Goal: Information Seeking & Learning: Learn about a topic

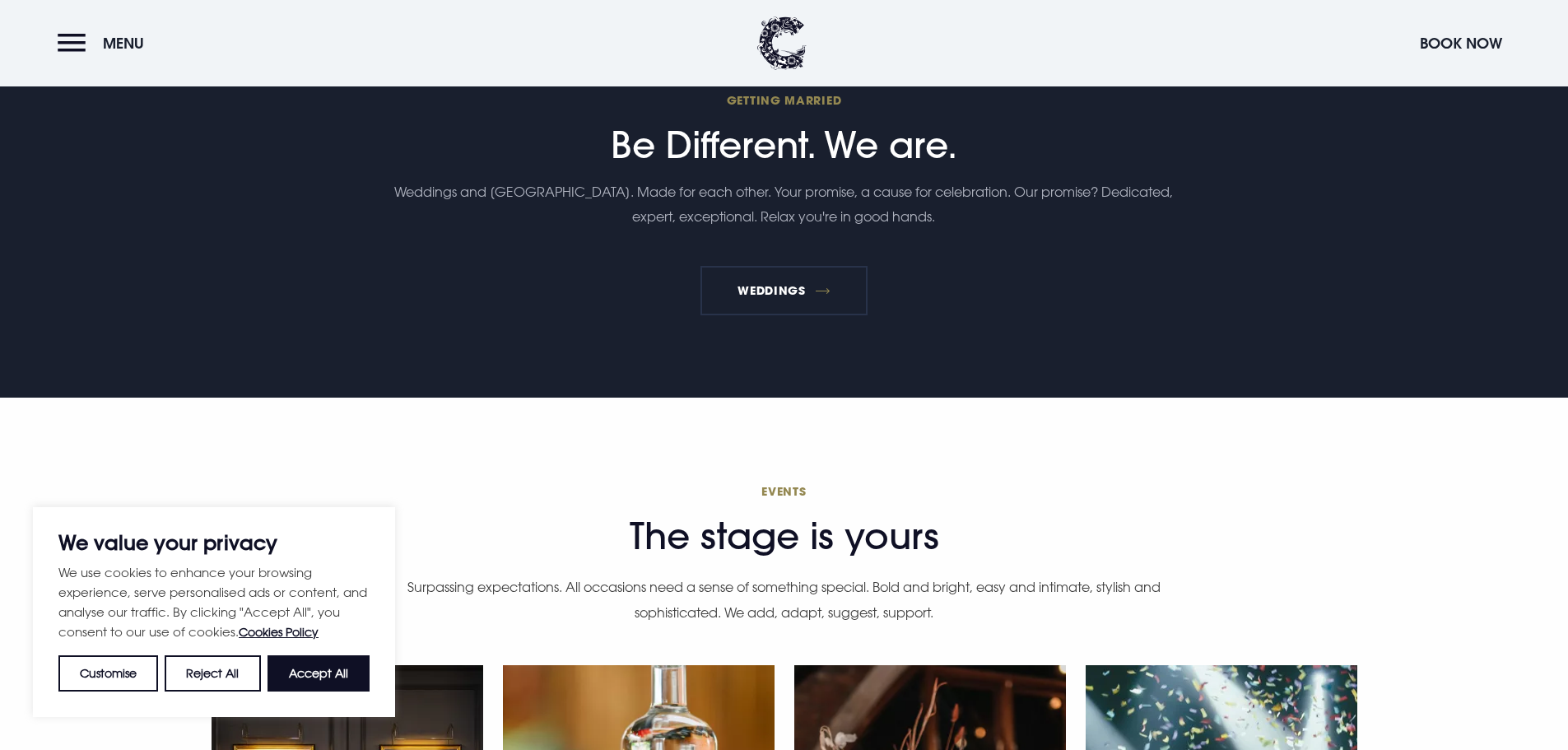
scroll to position [4694, 0]
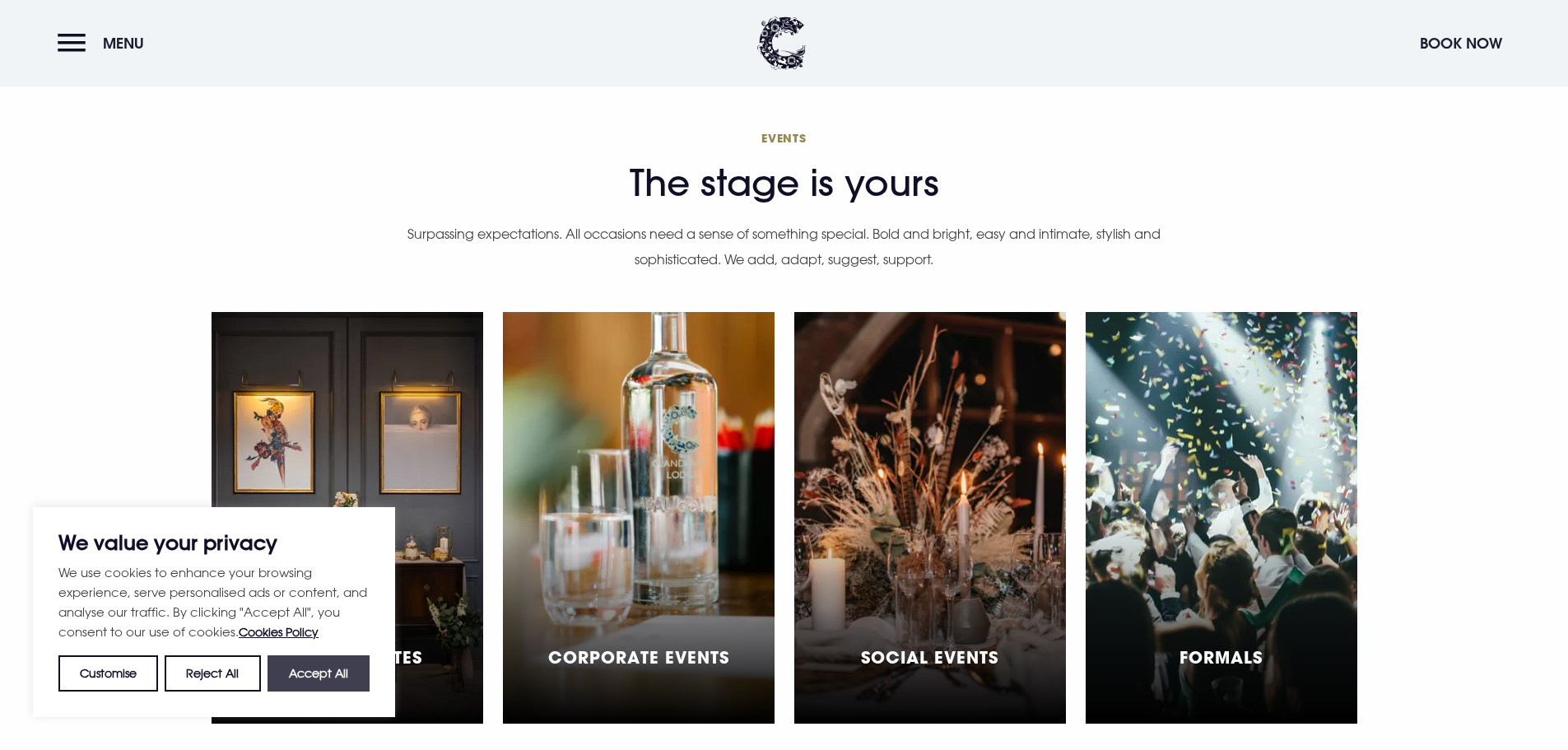
click at [311, 686] on button "Accept All" at bounding box center [318, 674] width 102 height 36
checkbox input "true"
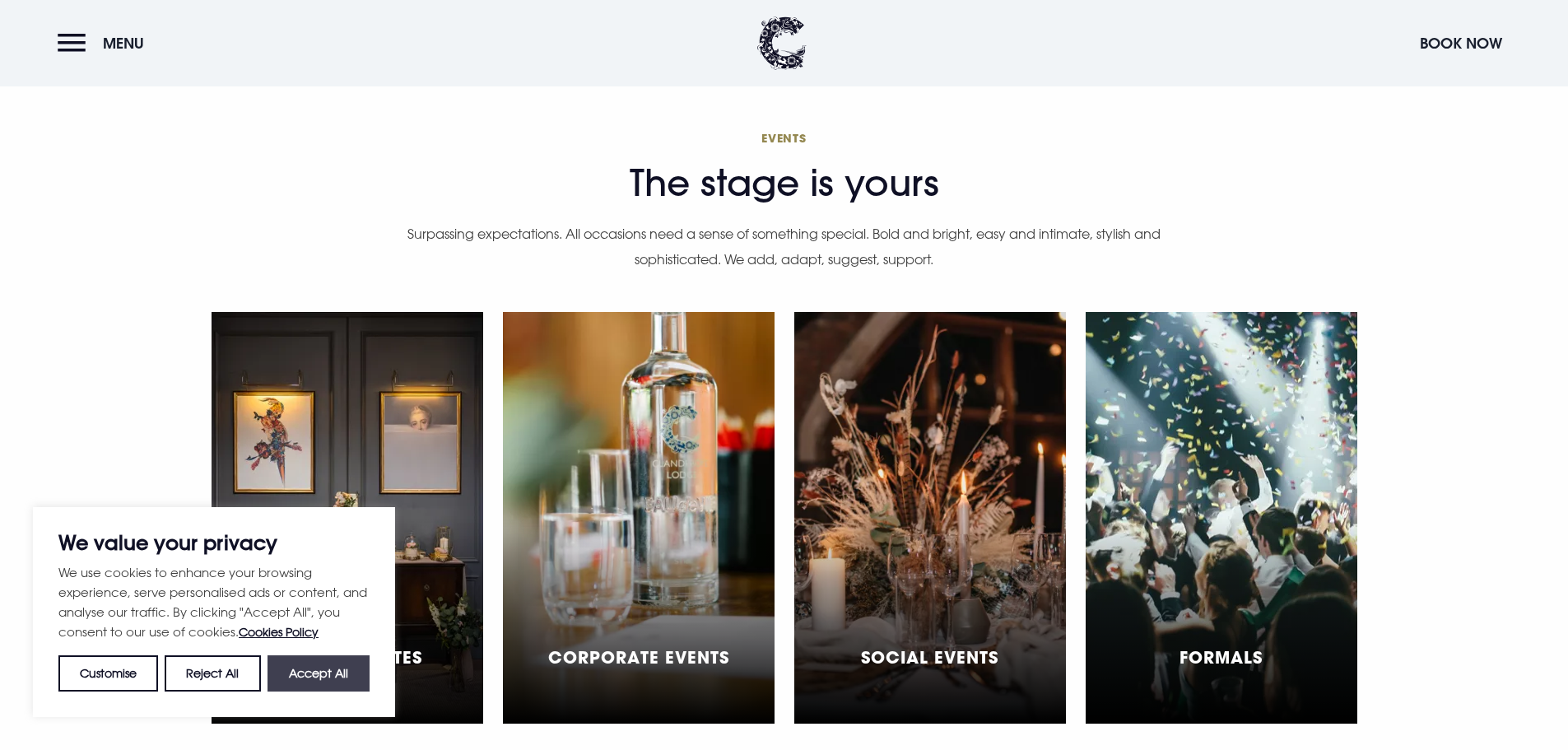
checkbox input "true"
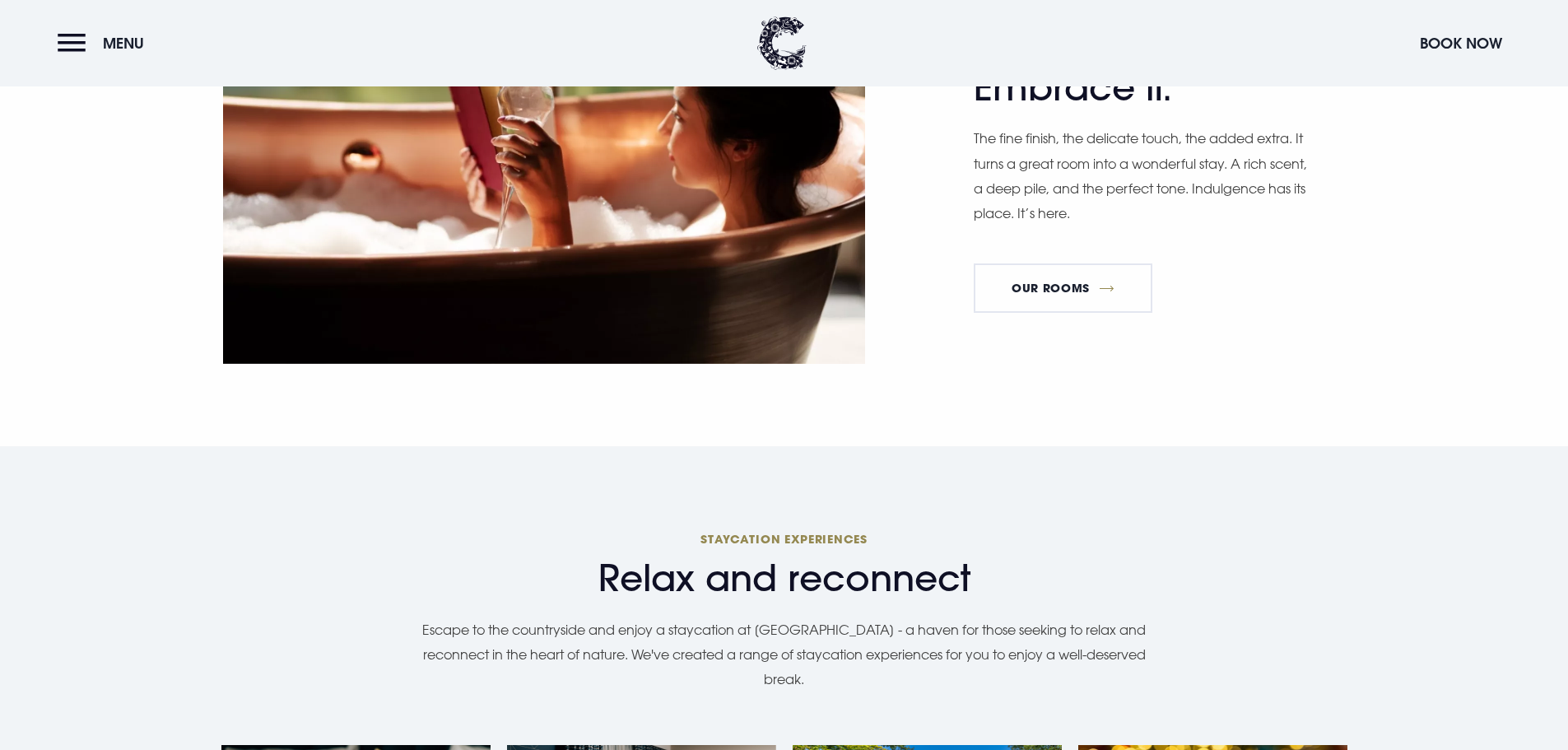
scroll to position [1192, 0]
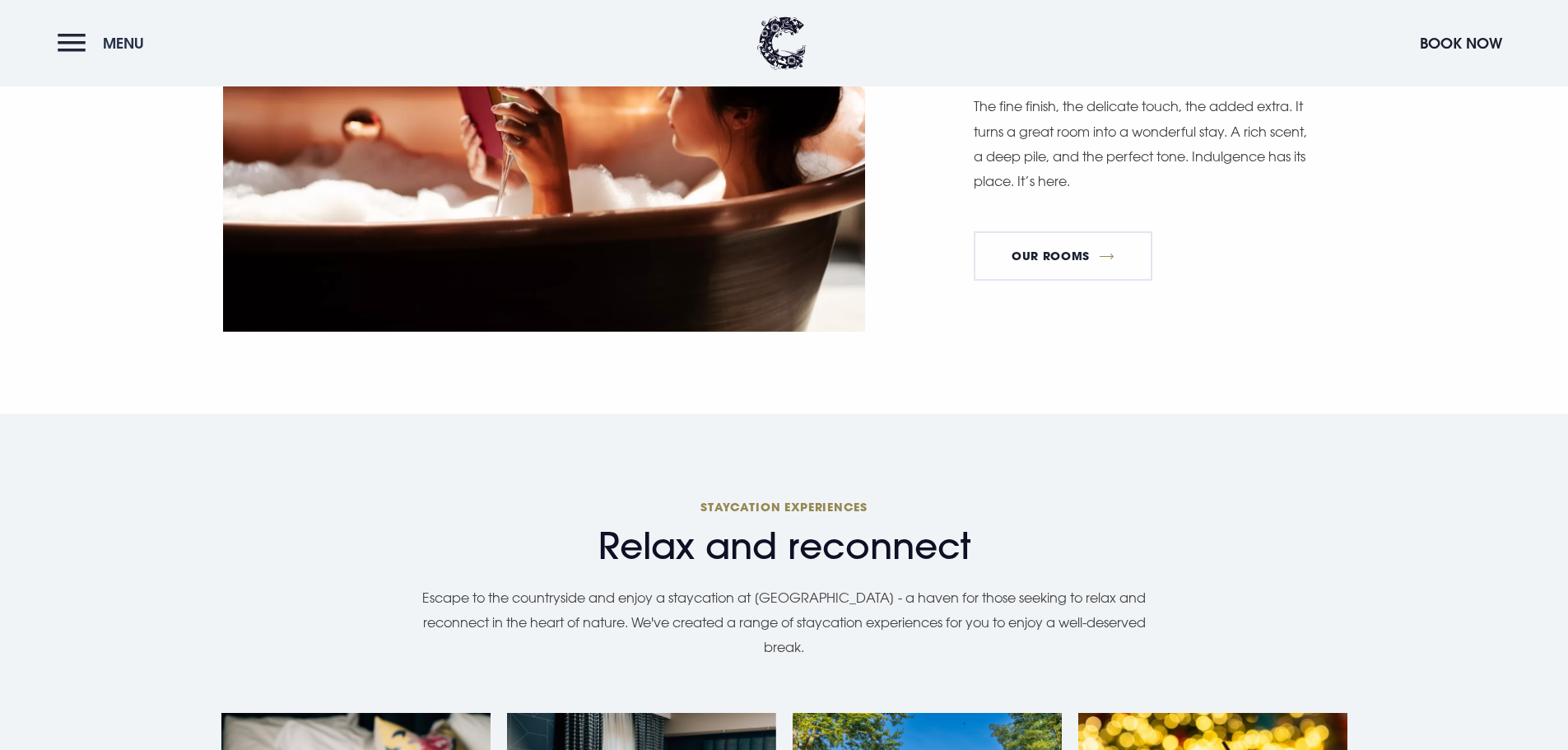
click at [82, 39] on button "Menu" at bounding box center [104, 43] width 95 height 35
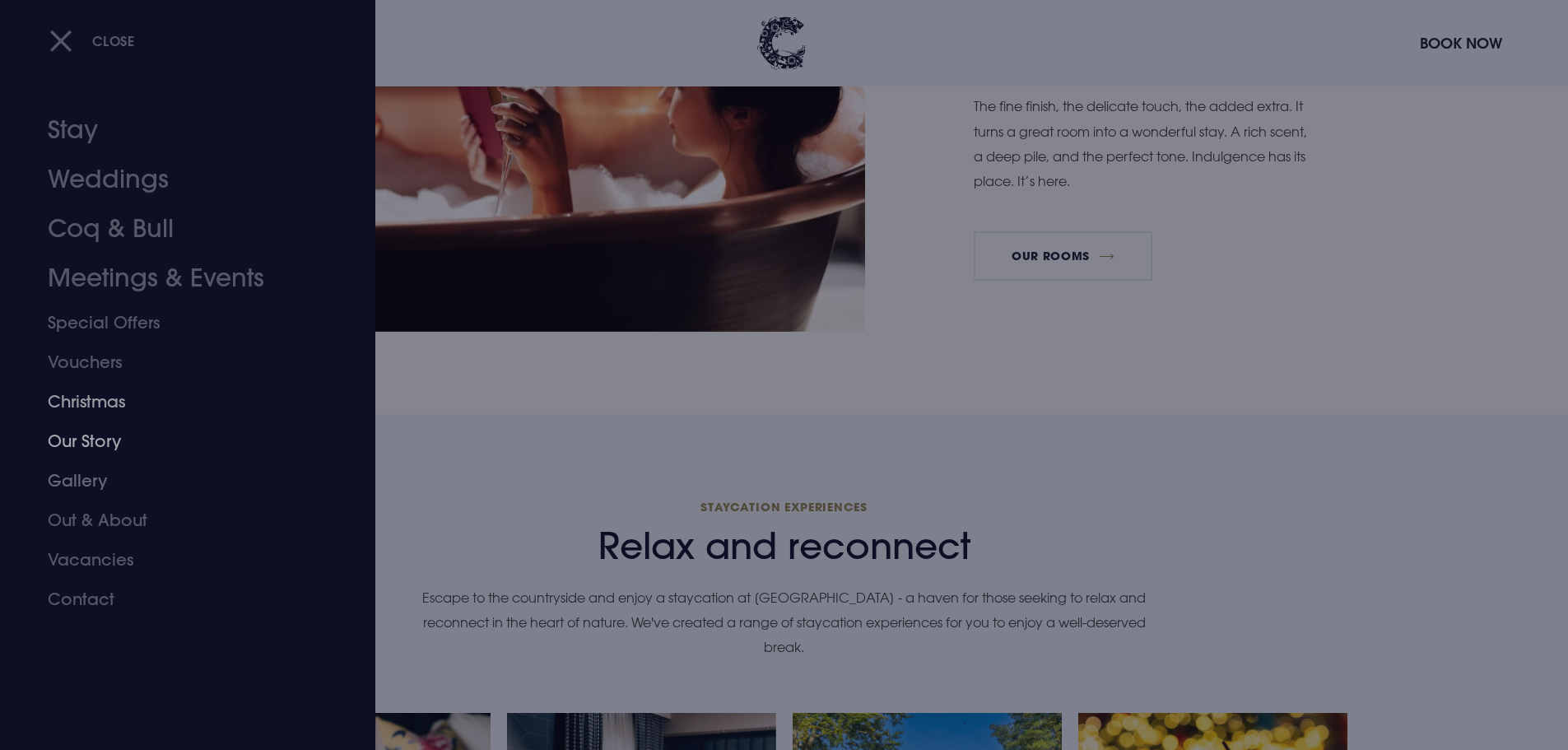
click at [101, 409] on link "Christmas" at bounding box center [178, 402] width 260 height 39
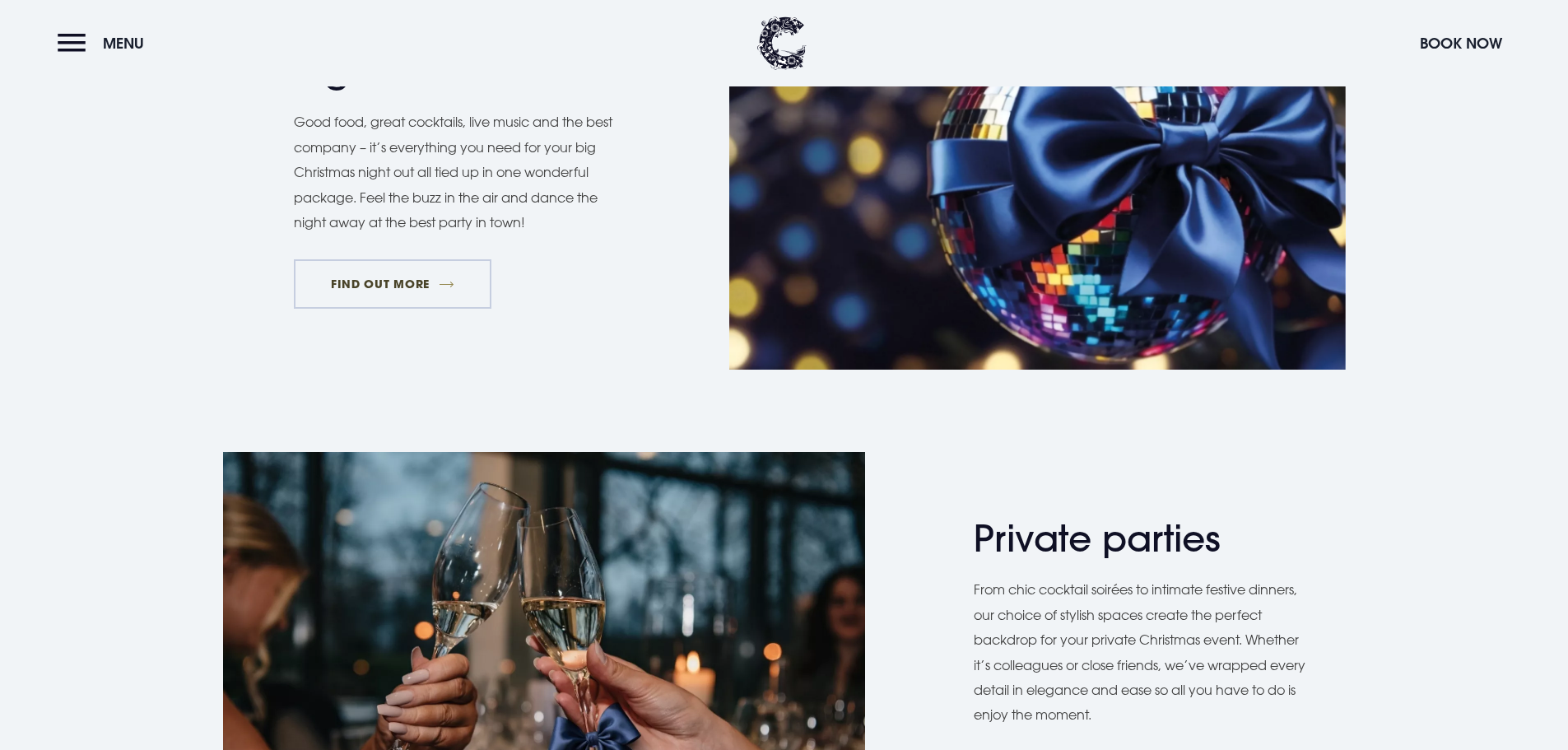
scroll to position [988, 0]
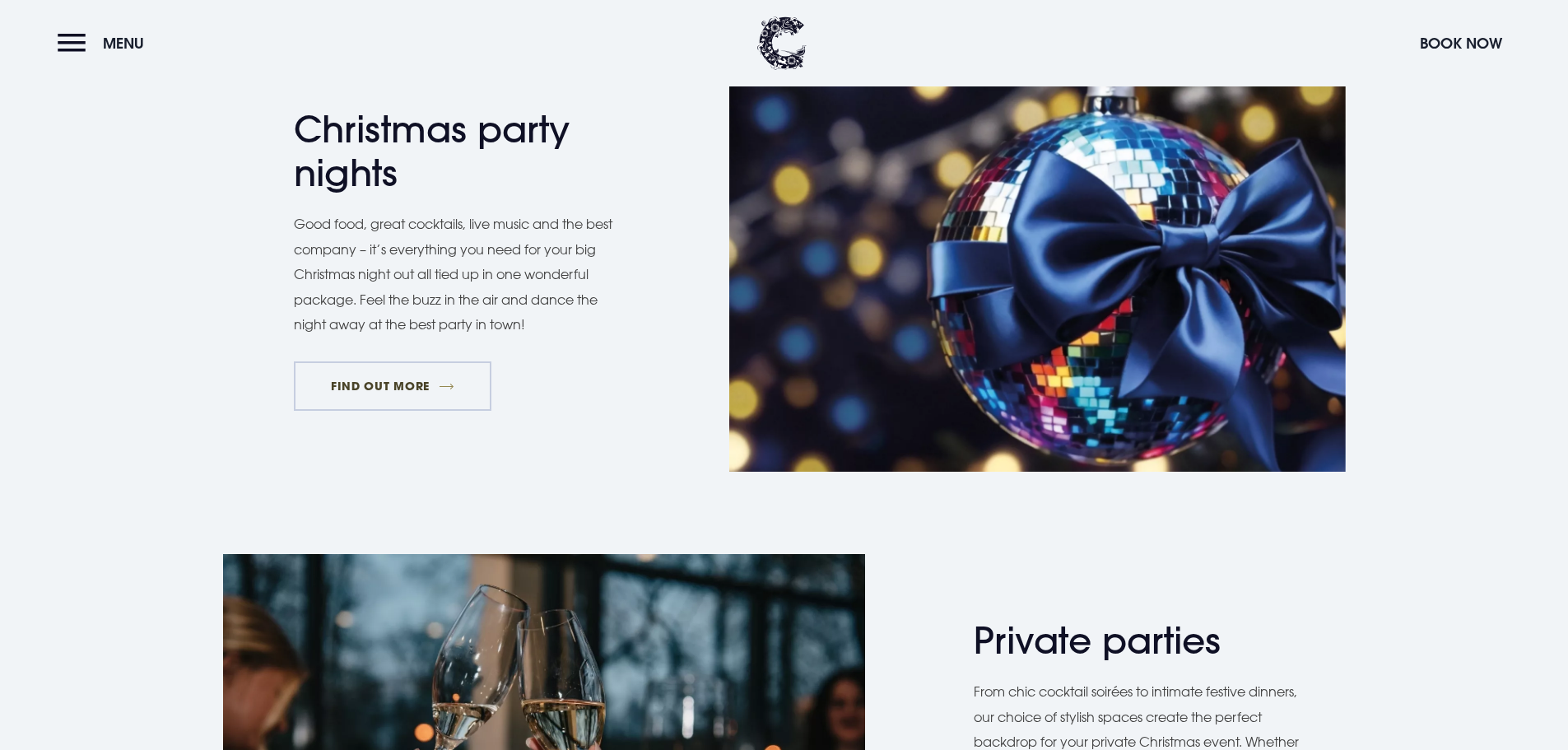
click at [419, 384] on link "FIND OUT MORE" at bounding box center [393, 386] width 199 height 50
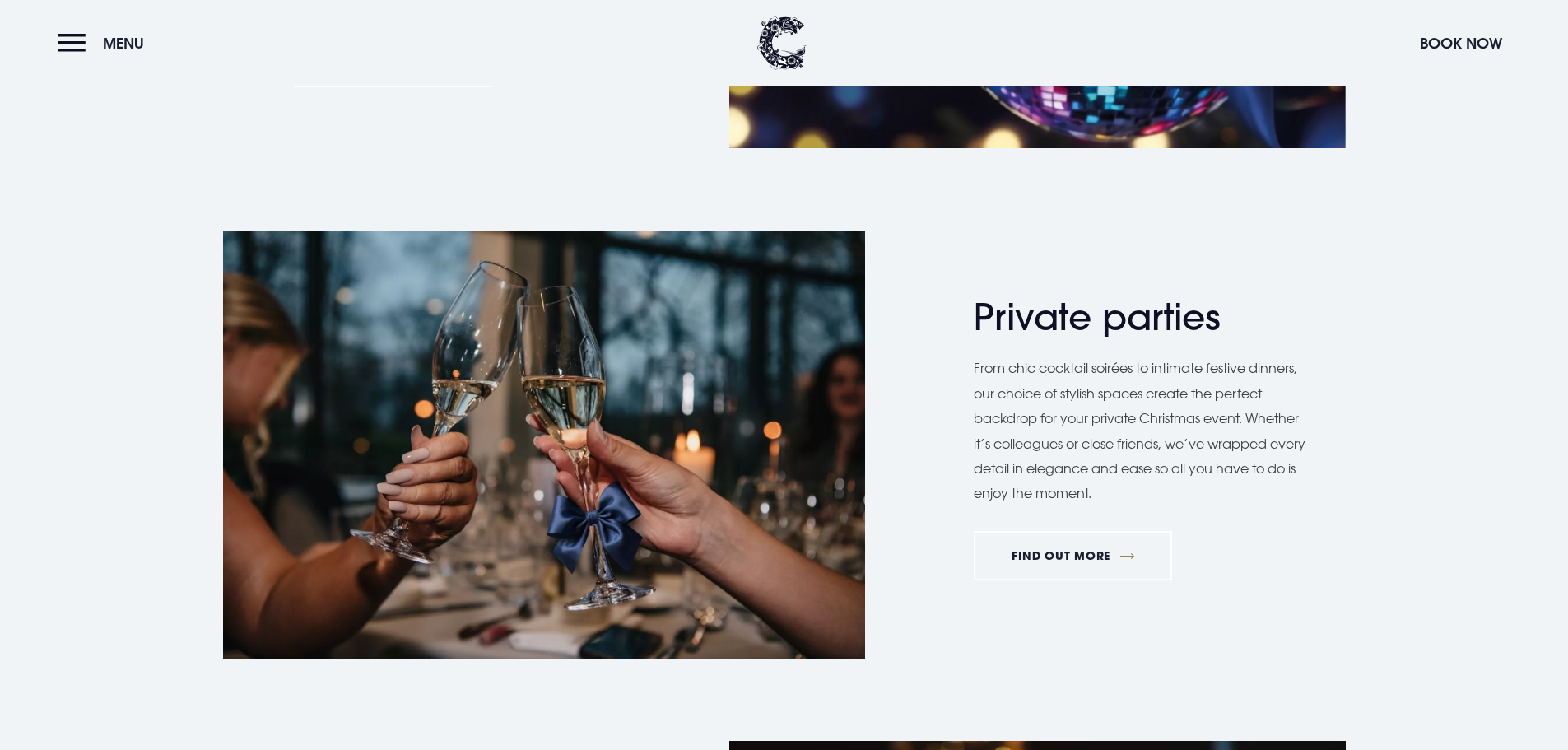
scroll to position [1318, 0]
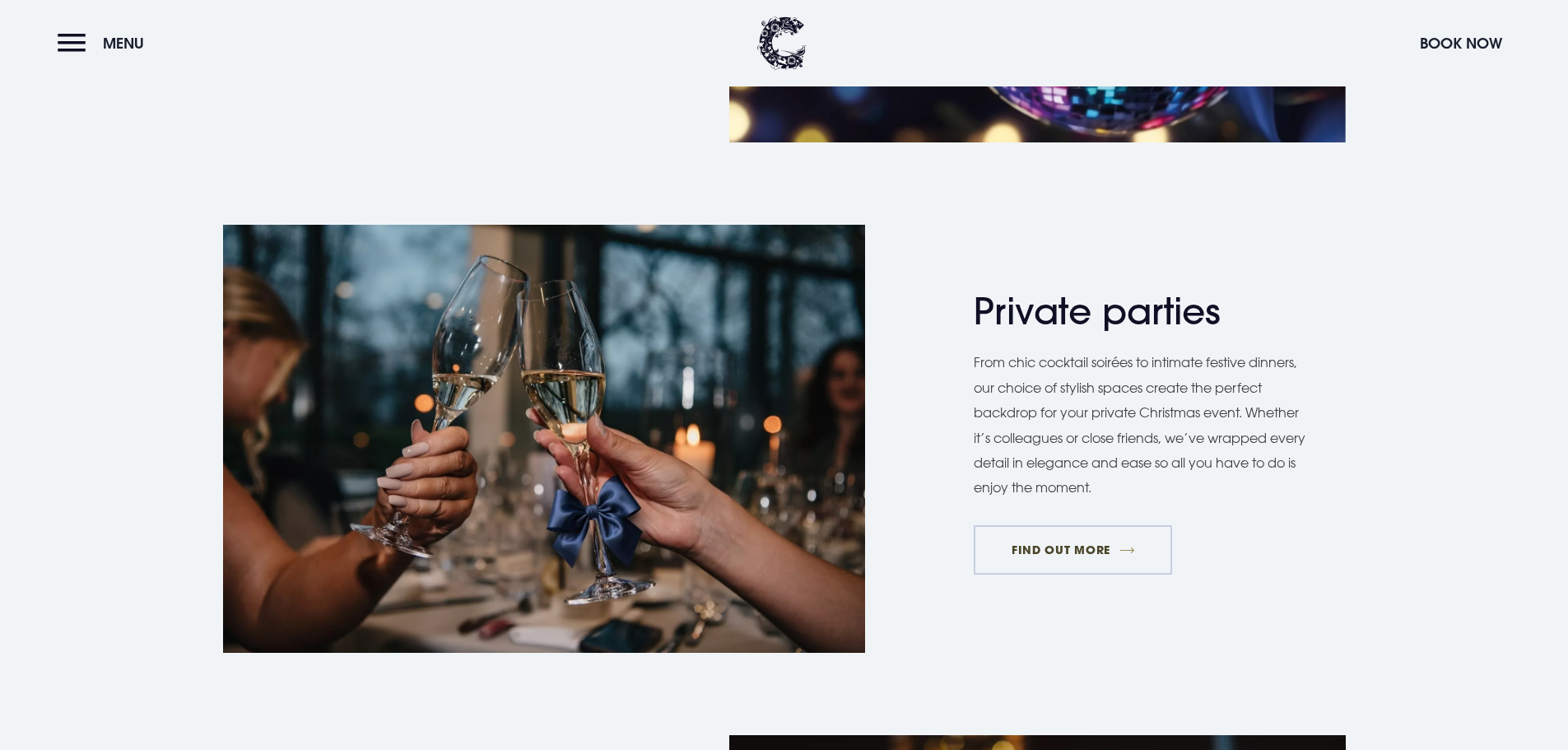
click at [1131, 553] on link "FIND OUT MORE" at bounding box center [1073, 551] width 199 height 50
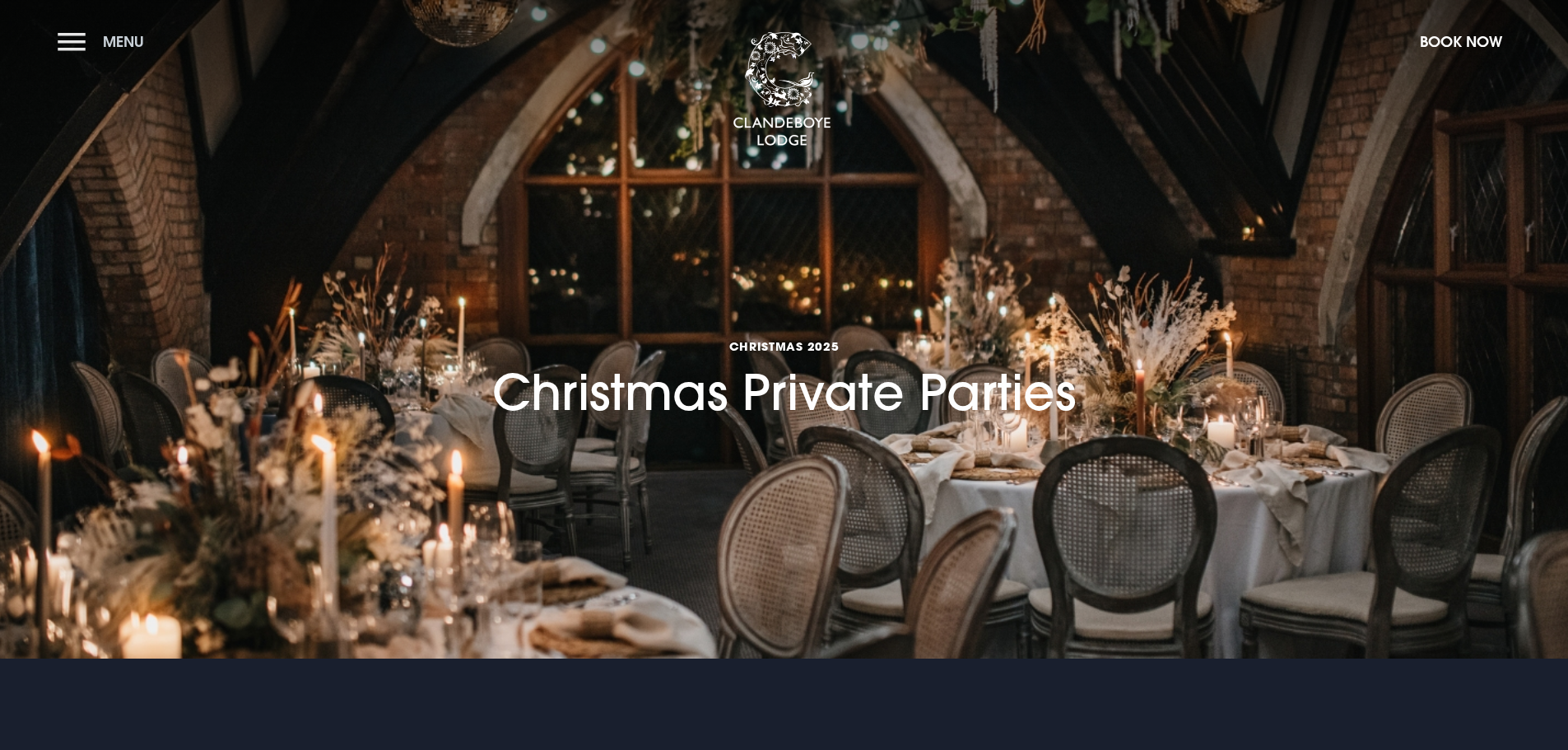
click at [80, 43] on button "Menu" at bounding box center [104, 41] width 95 height 35
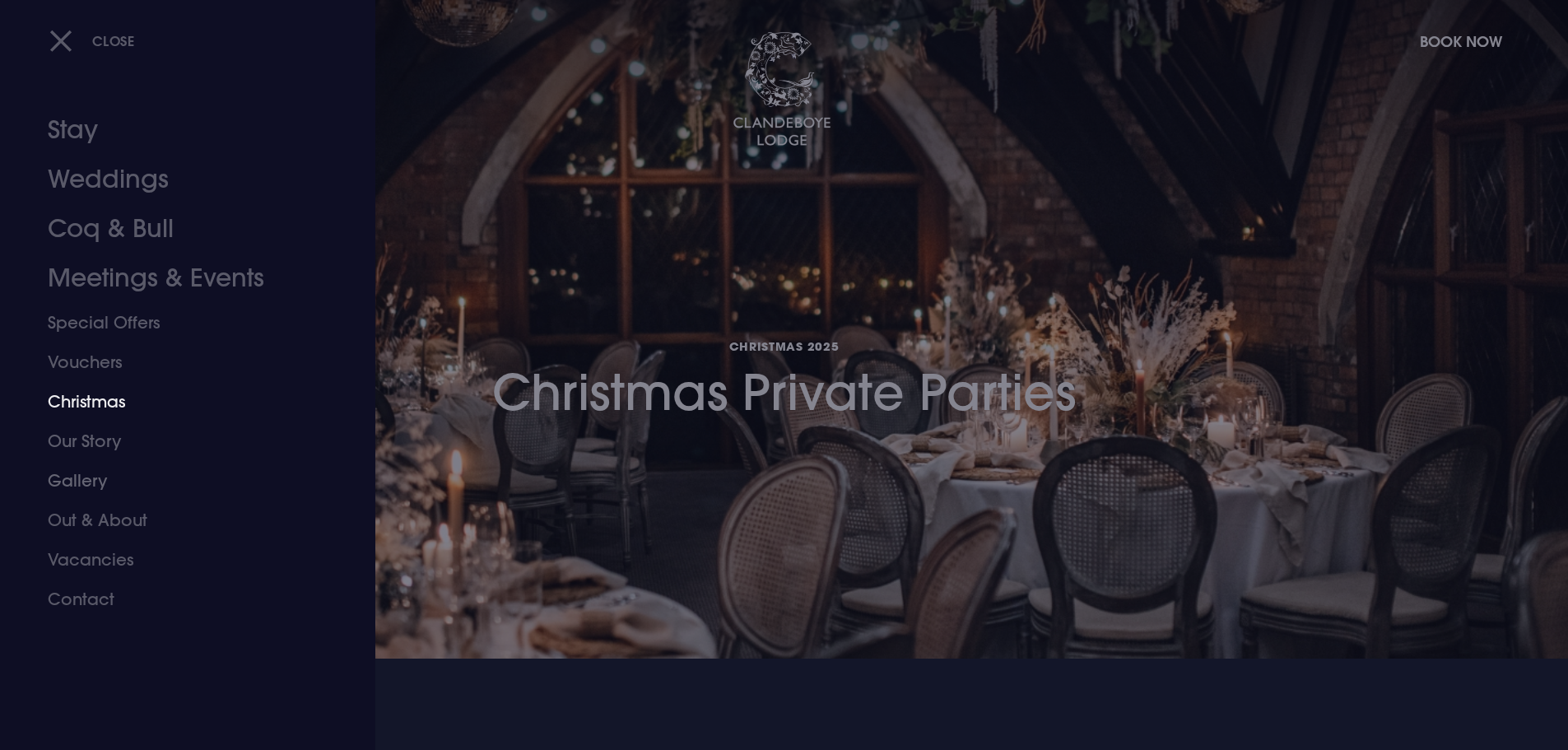
click at [95, 396] on link "Christmas" at bounding box center [178, 402] width 260 height 39
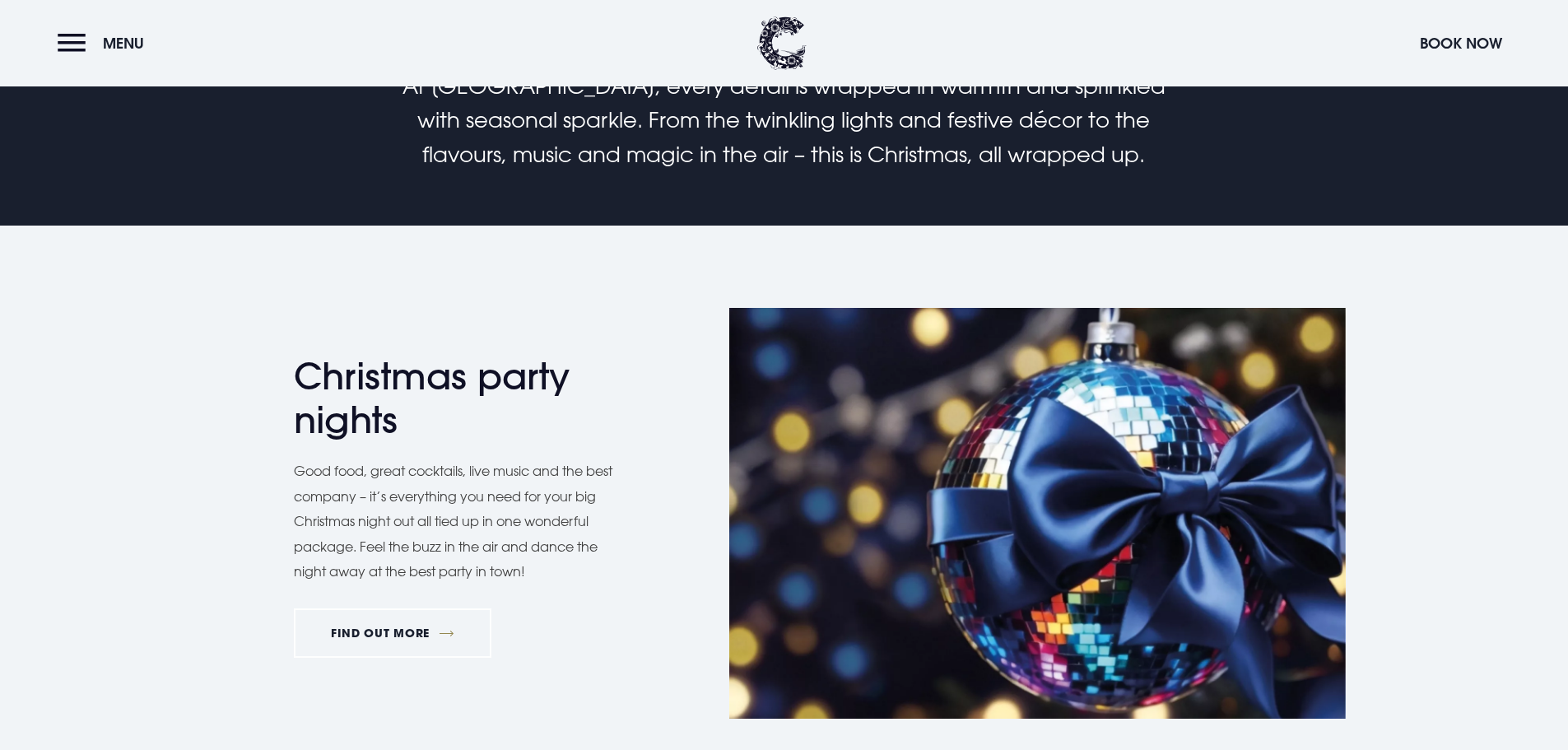
scroll to position [1070, 0]
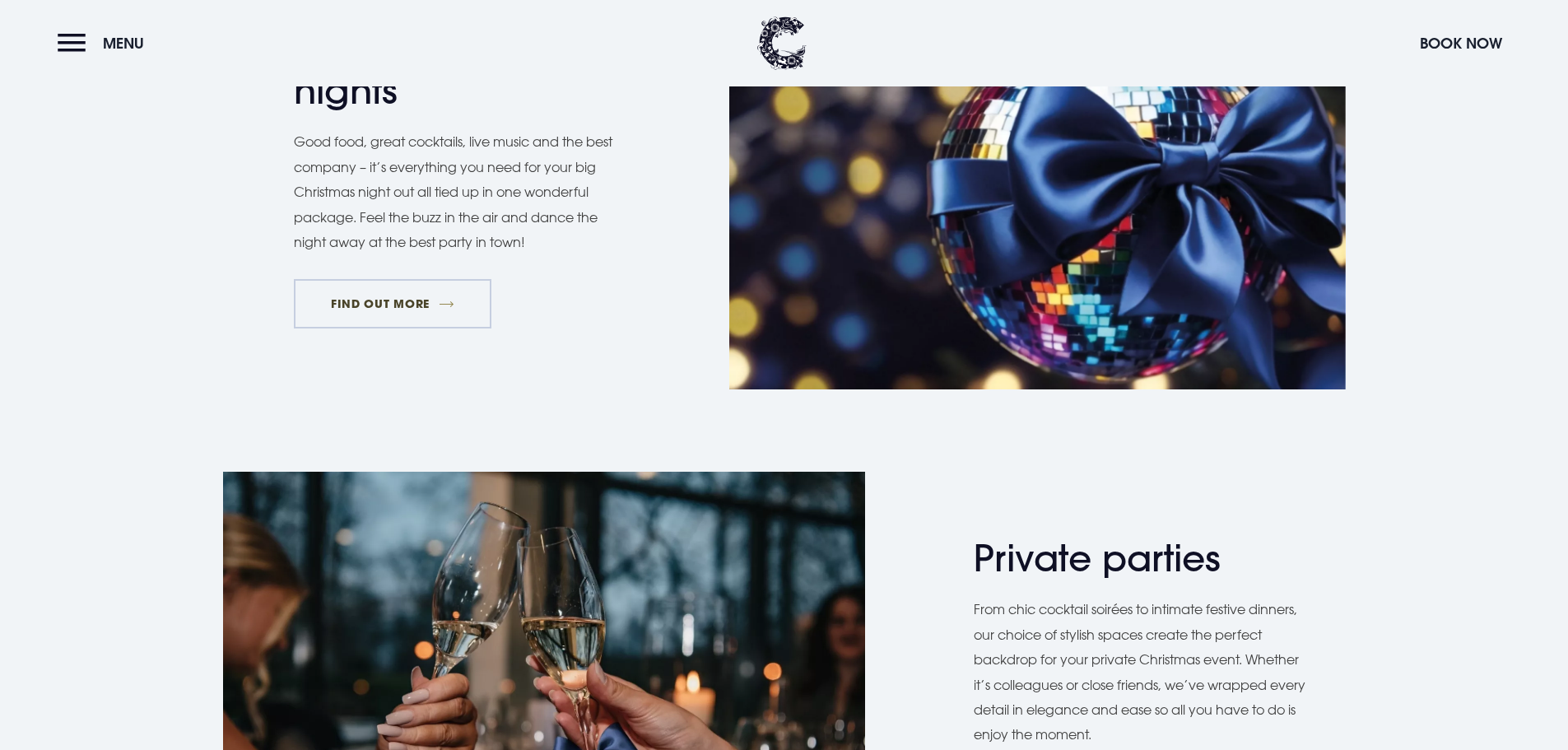
click at [349, 295] on link "FIND OUT MORE" at bounding box center [393, 304] width 199 height 50
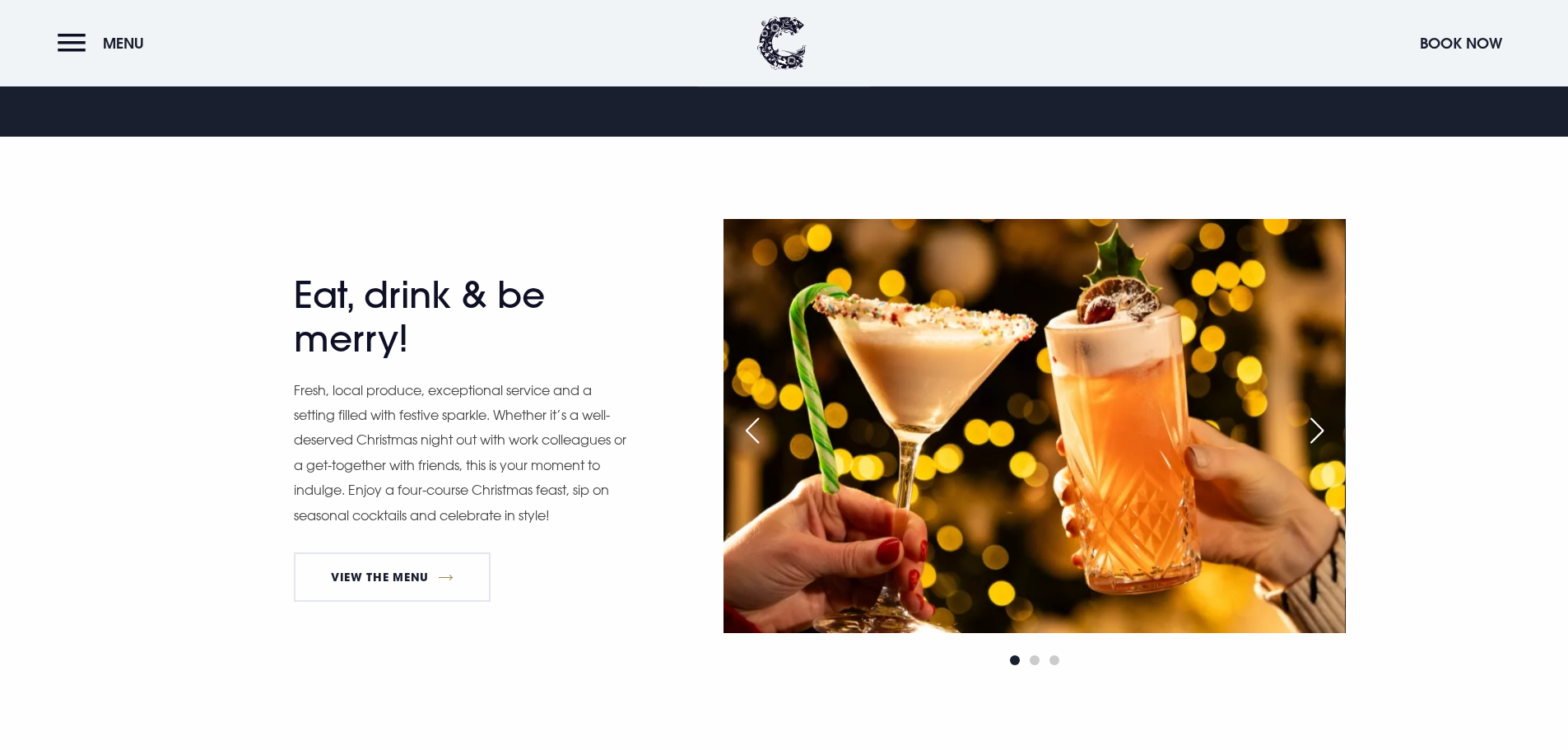
scroll to position [906, 0]
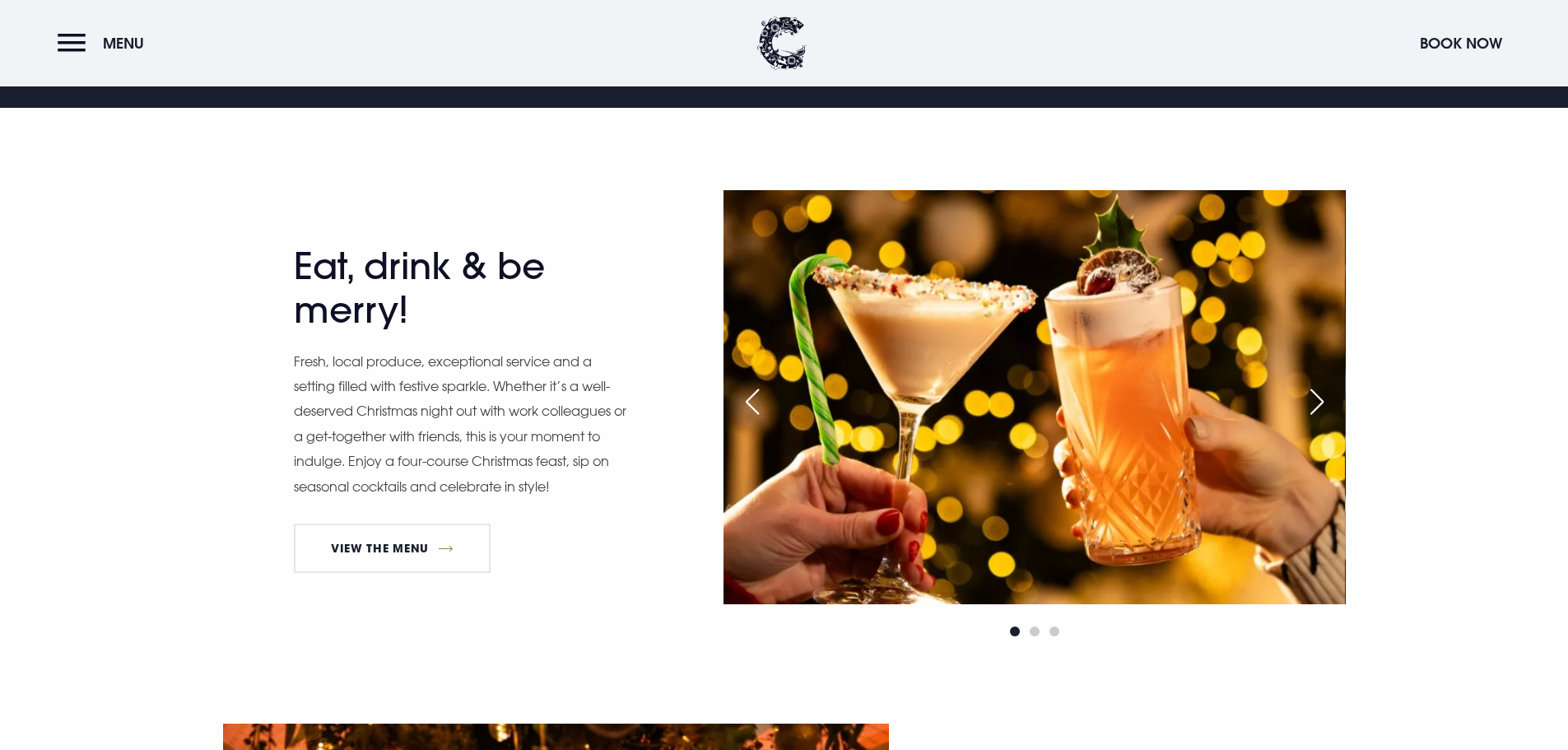
click at [1332, 408] on div "Next slide" at bounding box center [1317, 402] width 41 height 36
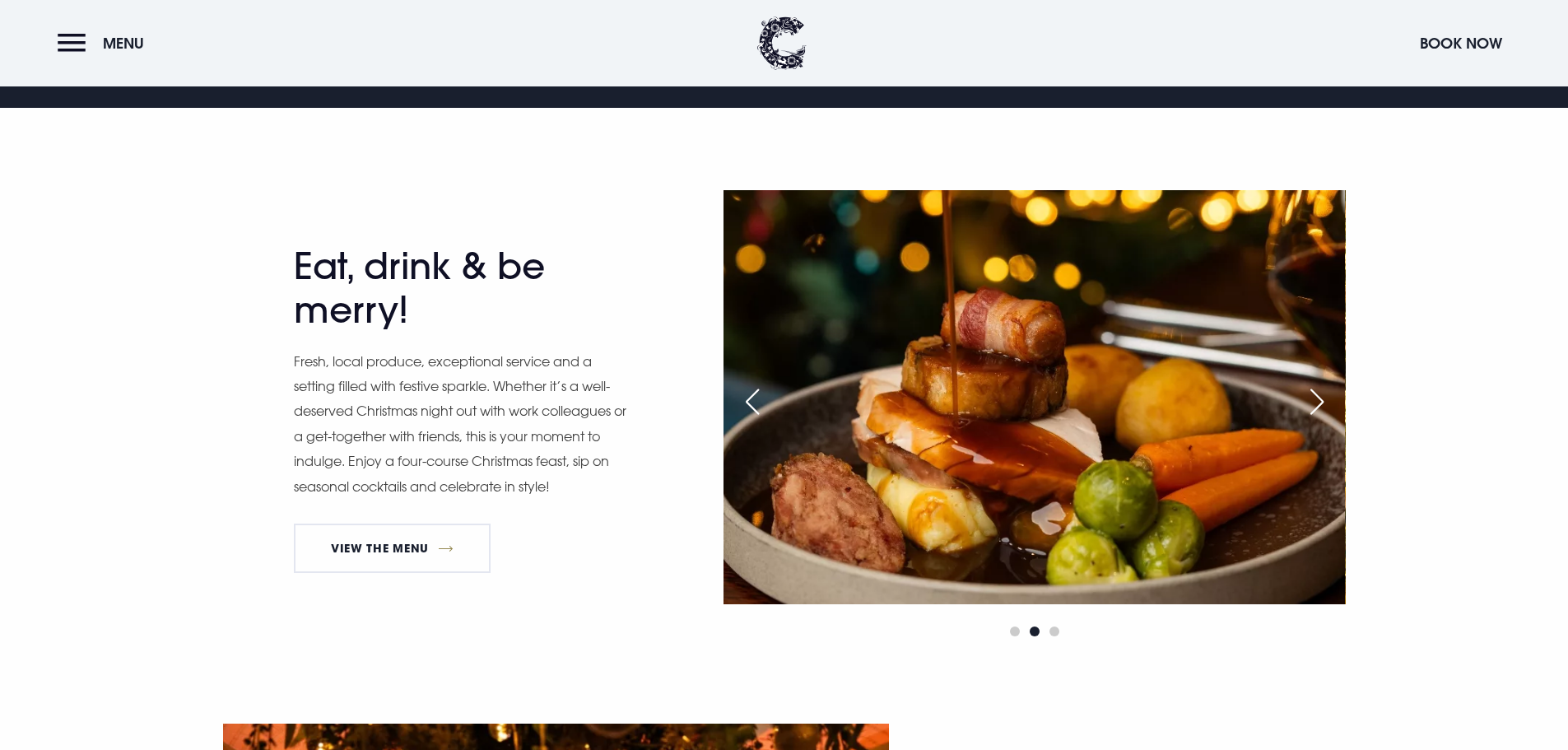
click at [1332, 408] on div "Next slide" at bounding box center [1317, 402] width 41 height 36
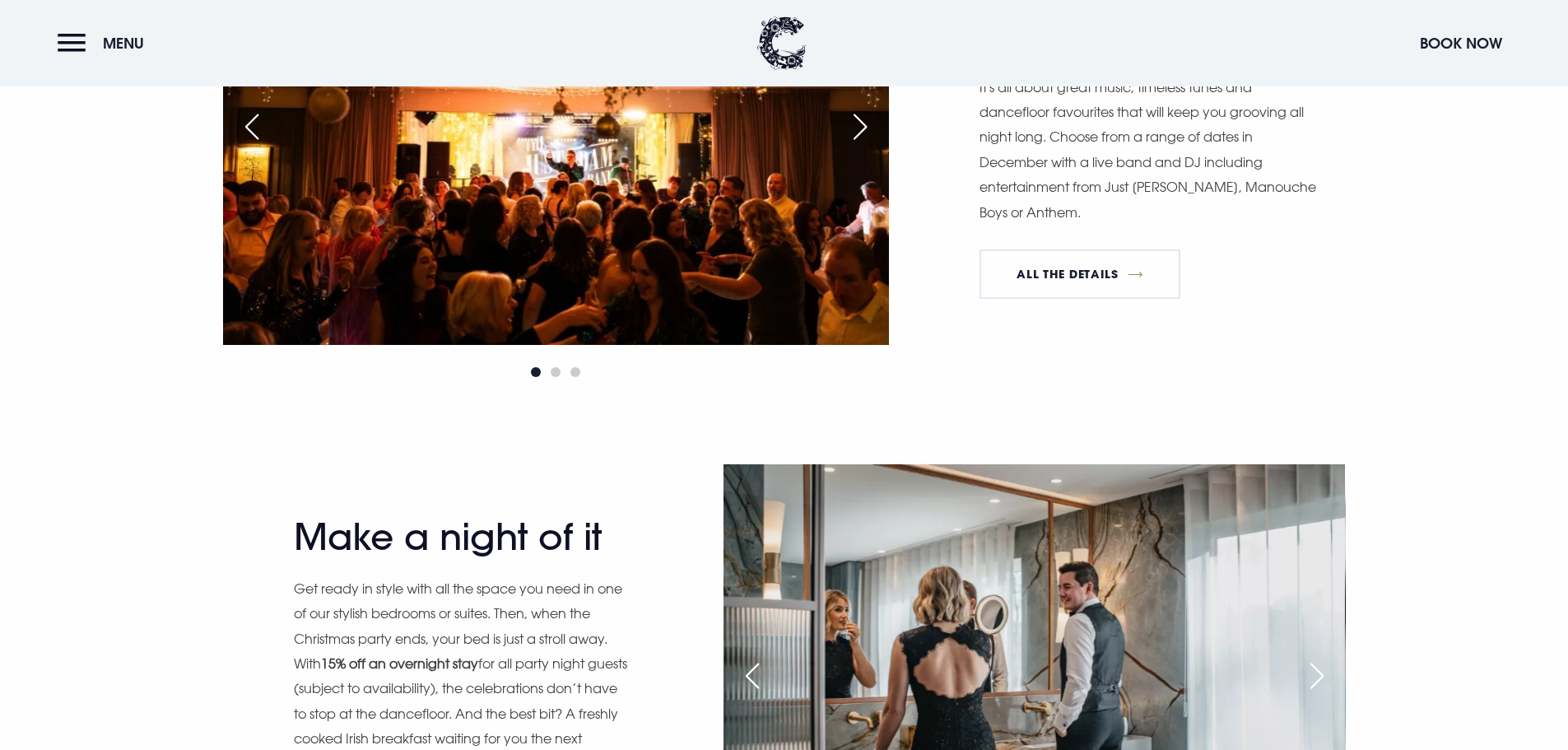
scroll to position [1482, 0]
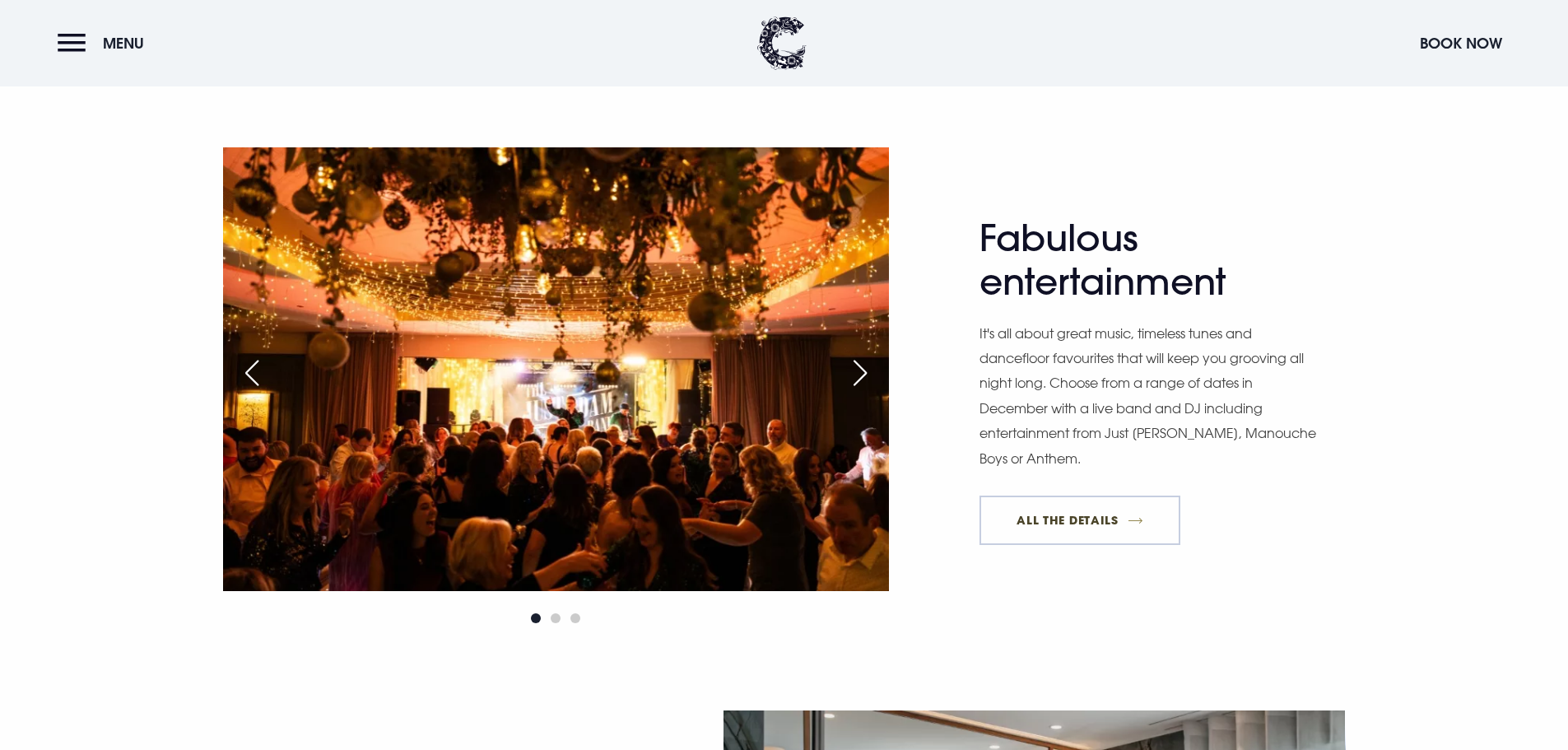
click at [1030, 520] on link "All The Details" at bounding box center [1080, 521] width 201 height 50
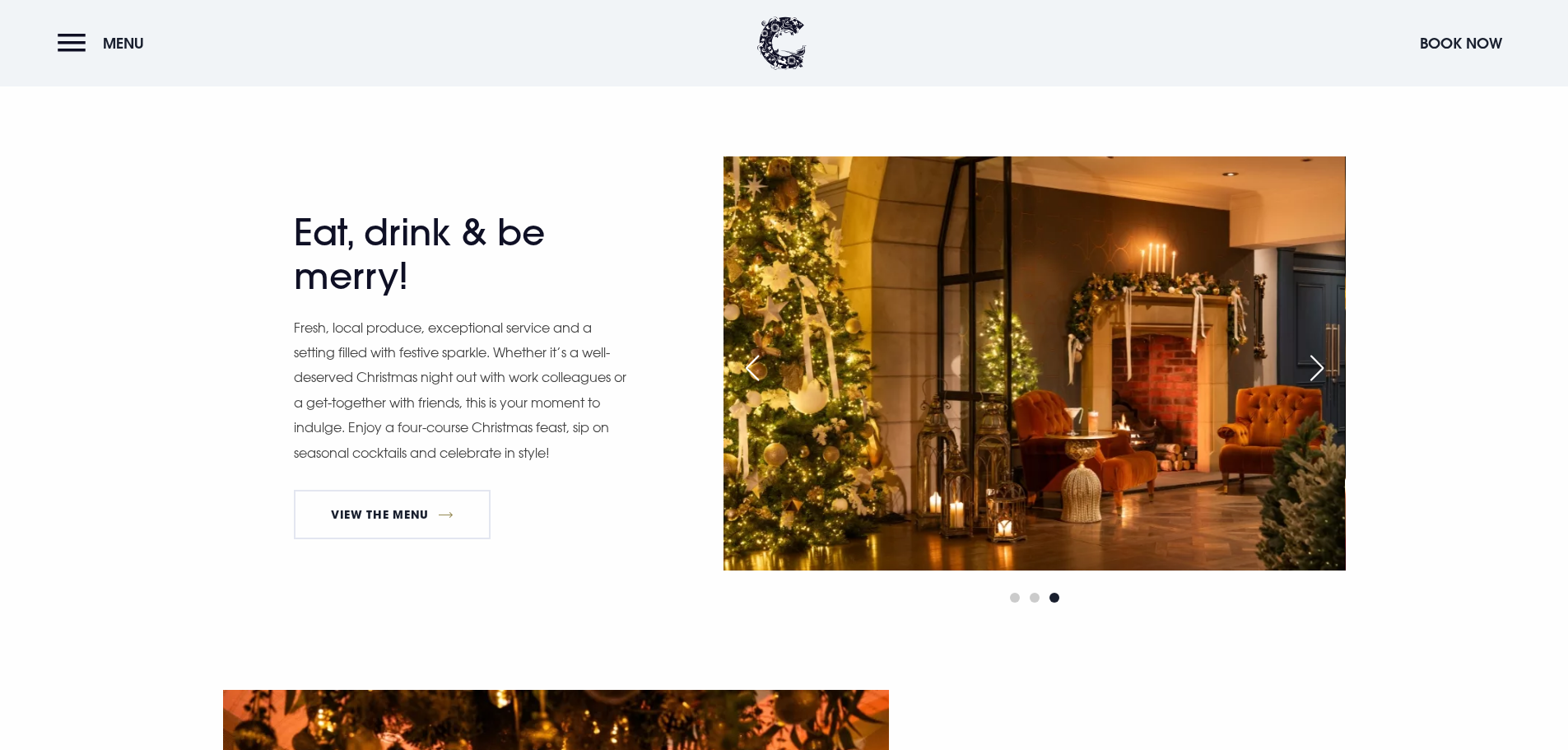
scroll to position [906, 0]
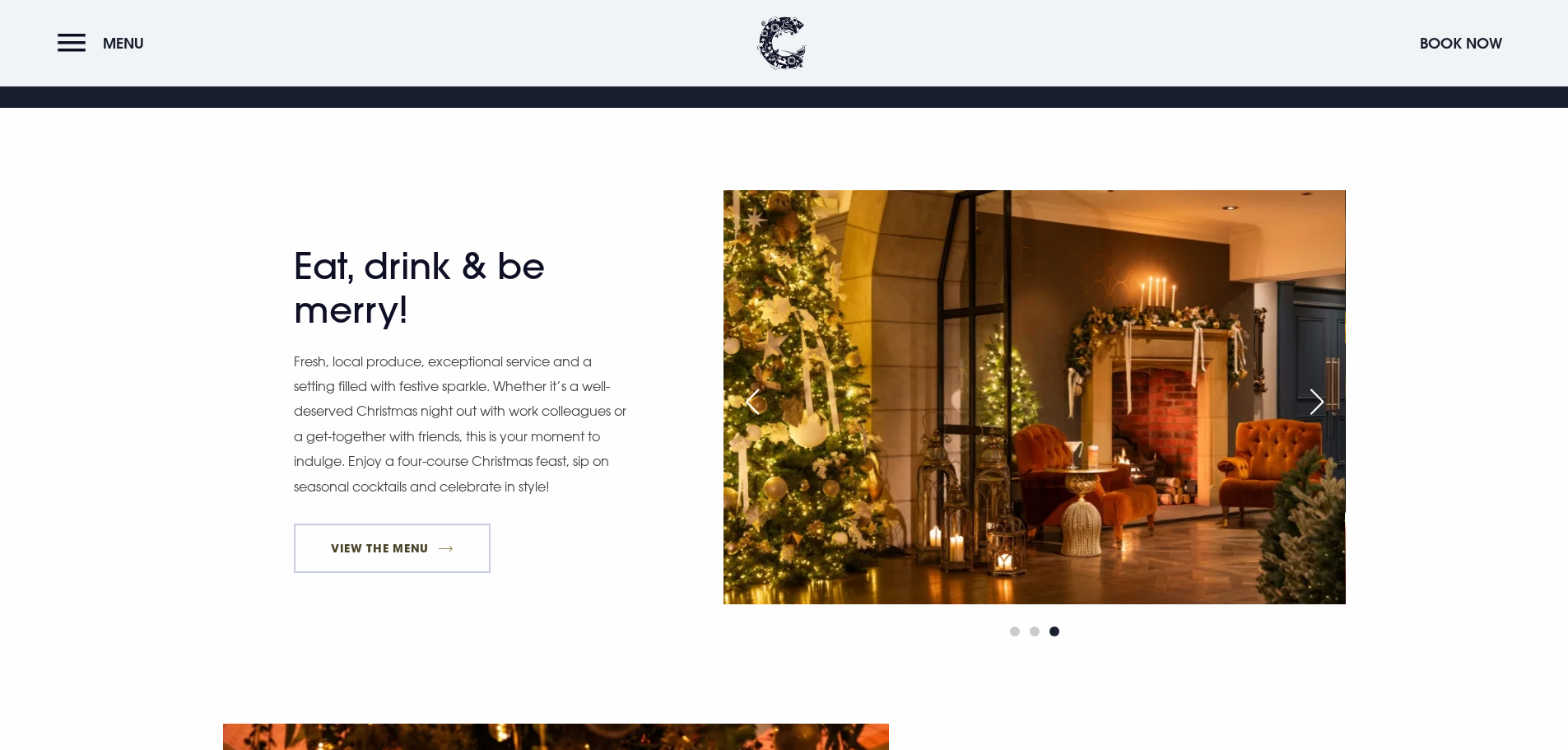
click at [442, 559] on link "View The Menu" at bounding box center [392, 549] width 198 height 50
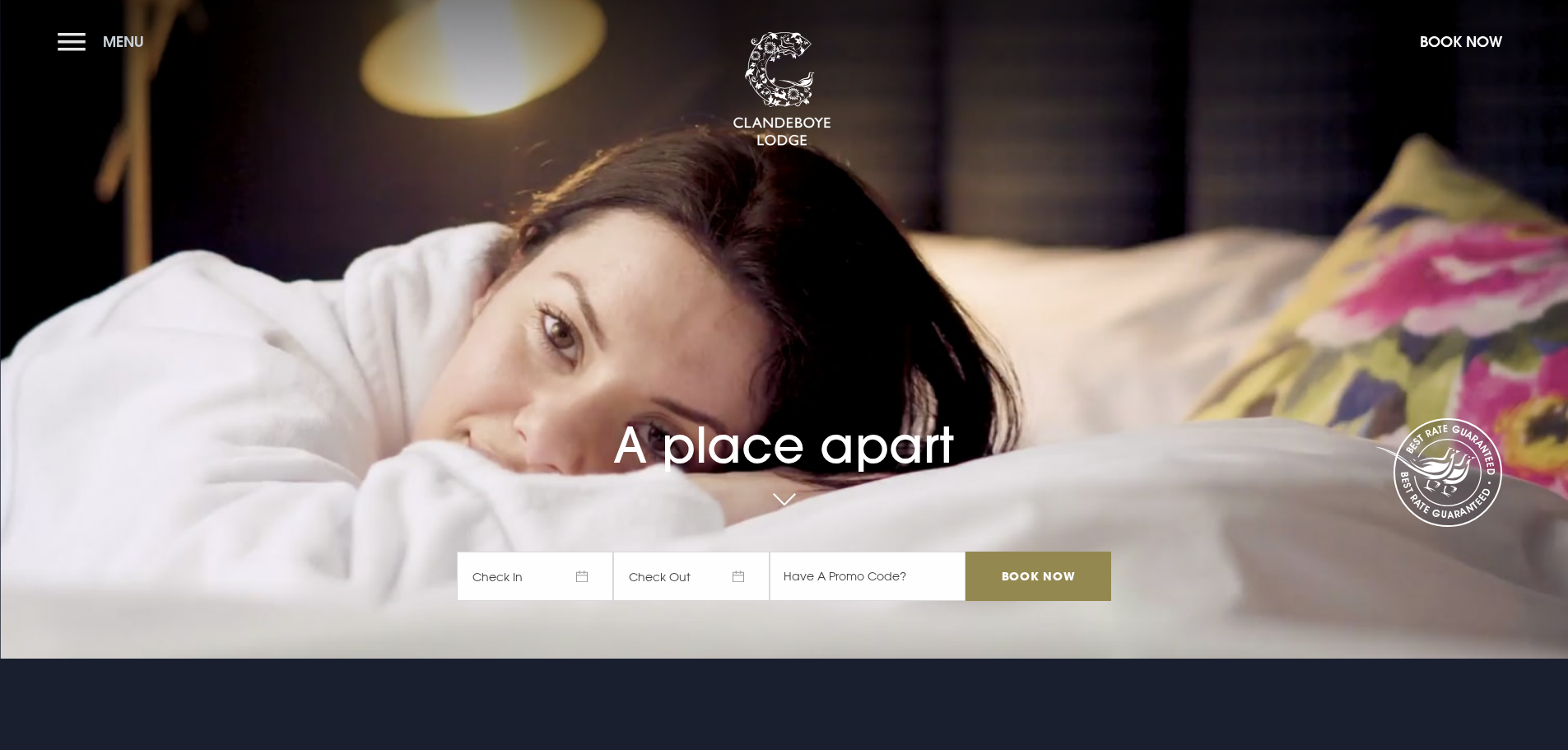
click at [91, 45] on button "Menu" at bounding box center [104, 41] width 95 height 35
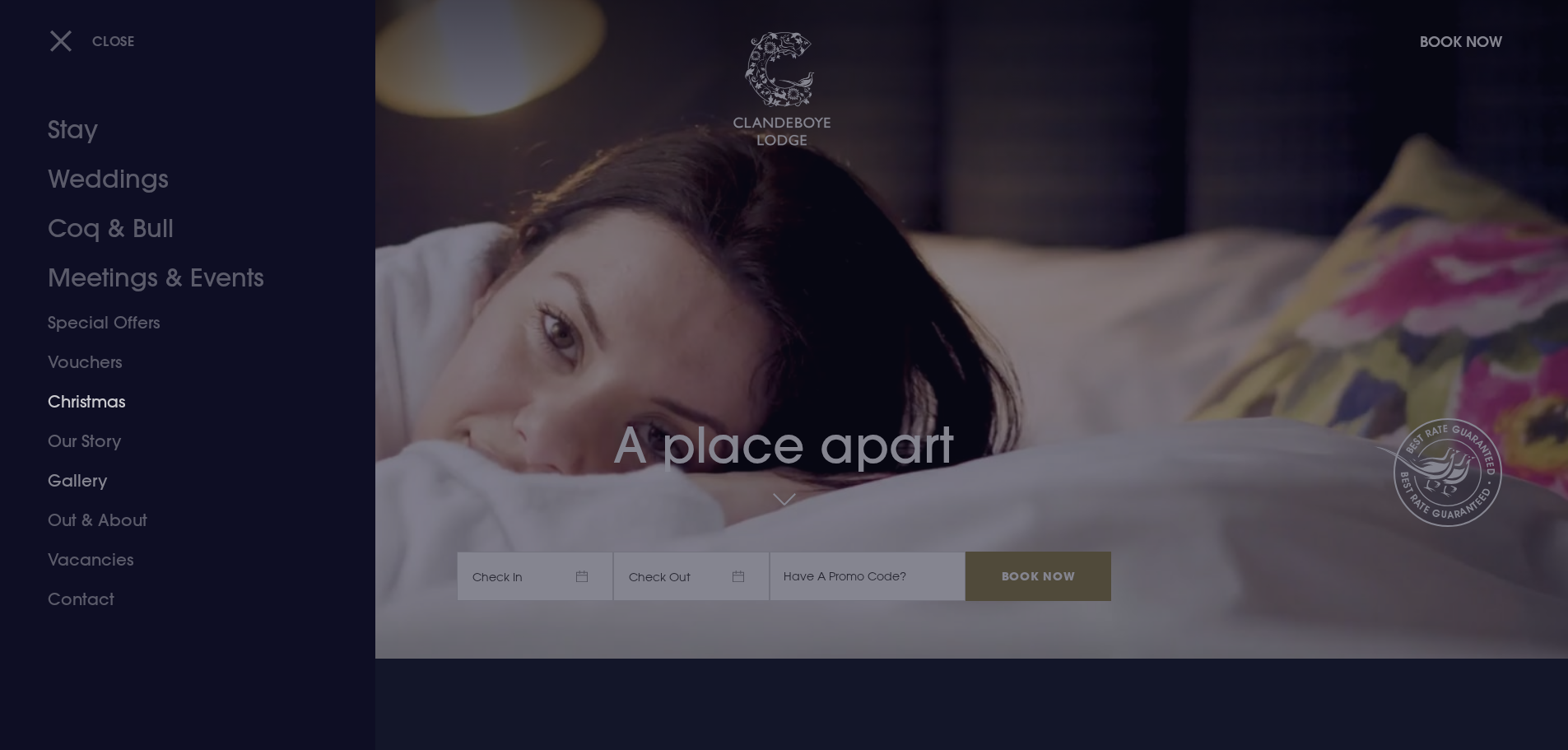
click at [109, 403] on link "Christmas" at bounding box center [178, 402] width 260 height 39
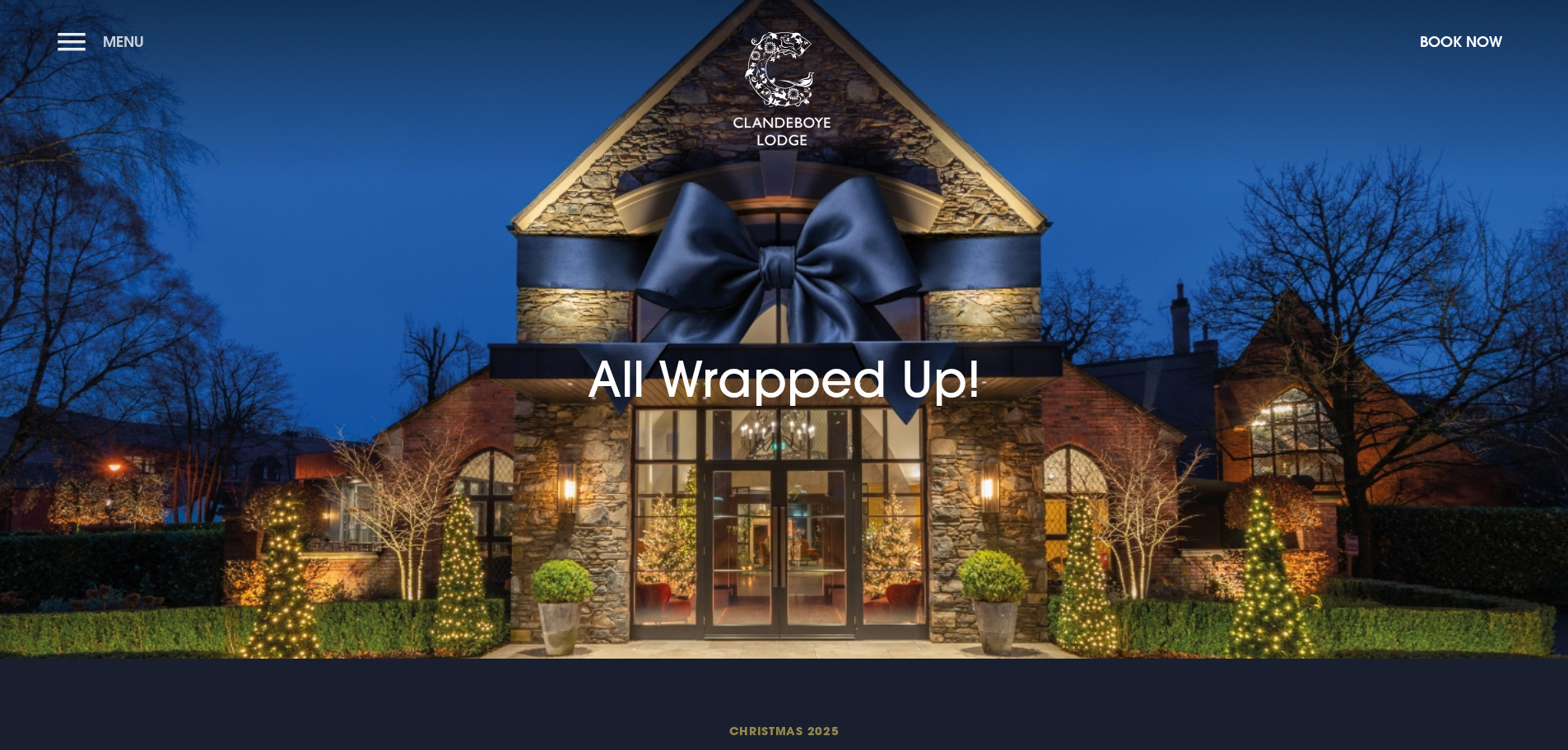
click at [127, 37] on span "Menu" at bounding box center [123, 42] width 41 height 19
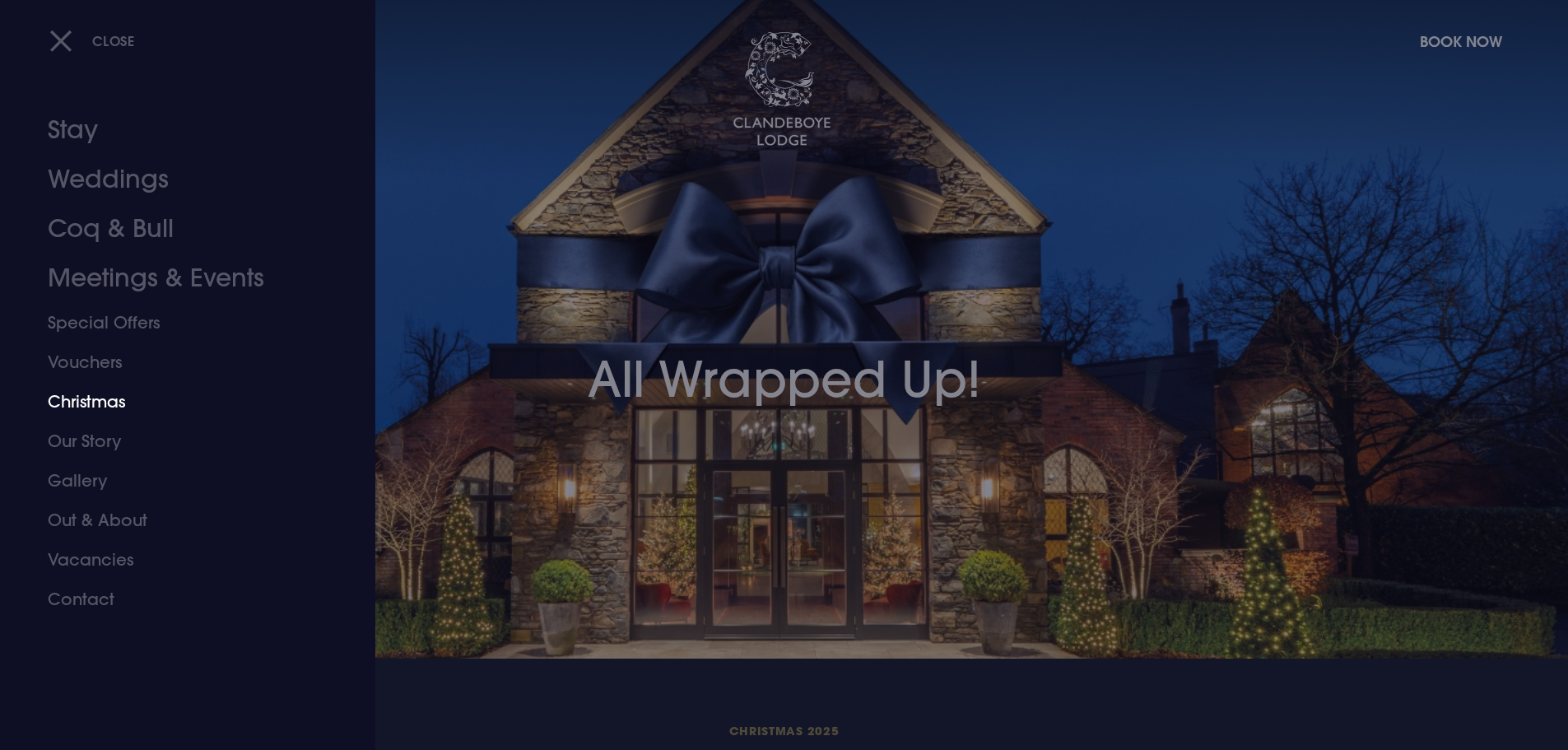
click at [116, 393] on link "Christmas" at bounding box center [178, 402] width 260 height 39
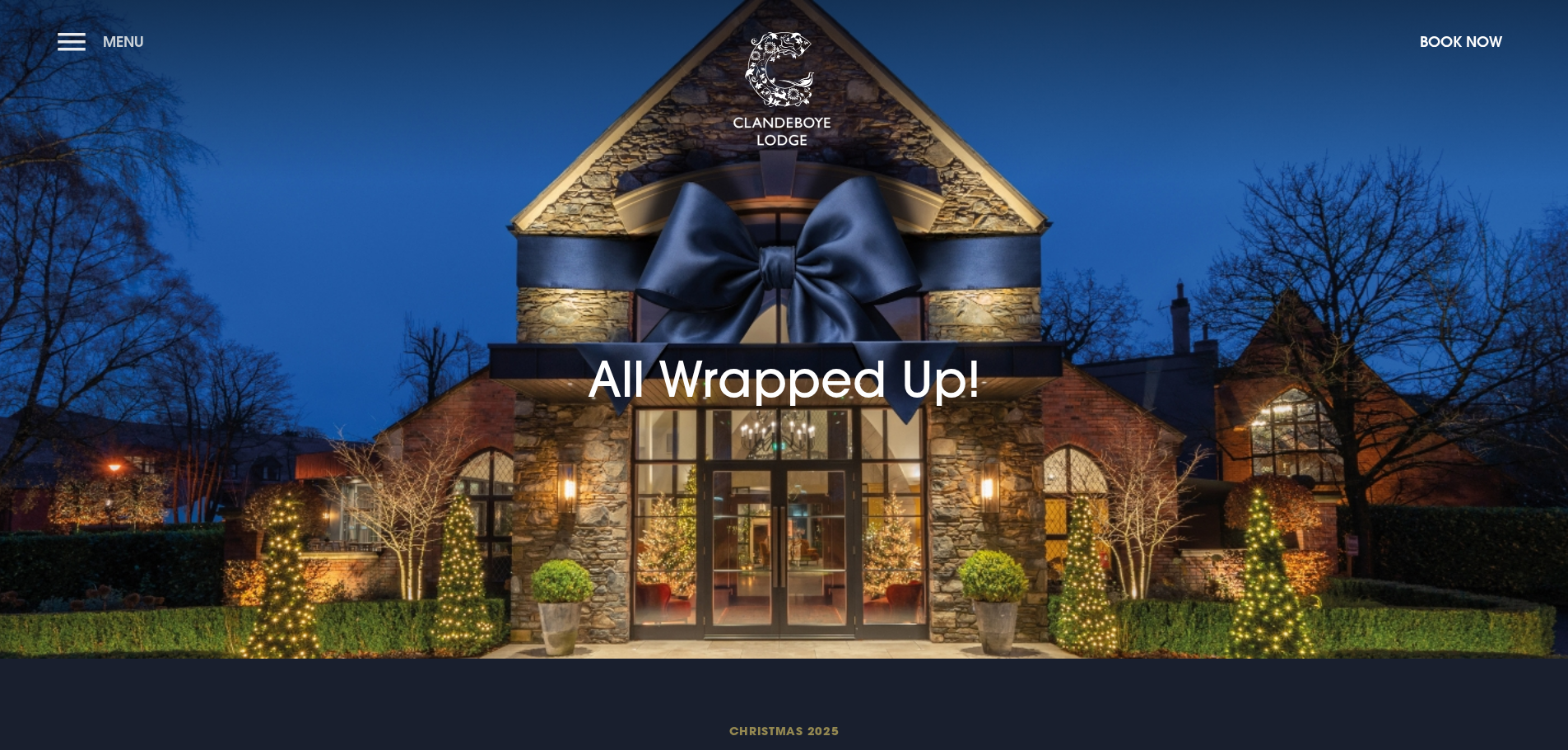
click at [57, 34] on button "Menu" at bounding box center [104, 41] width 95 height 35
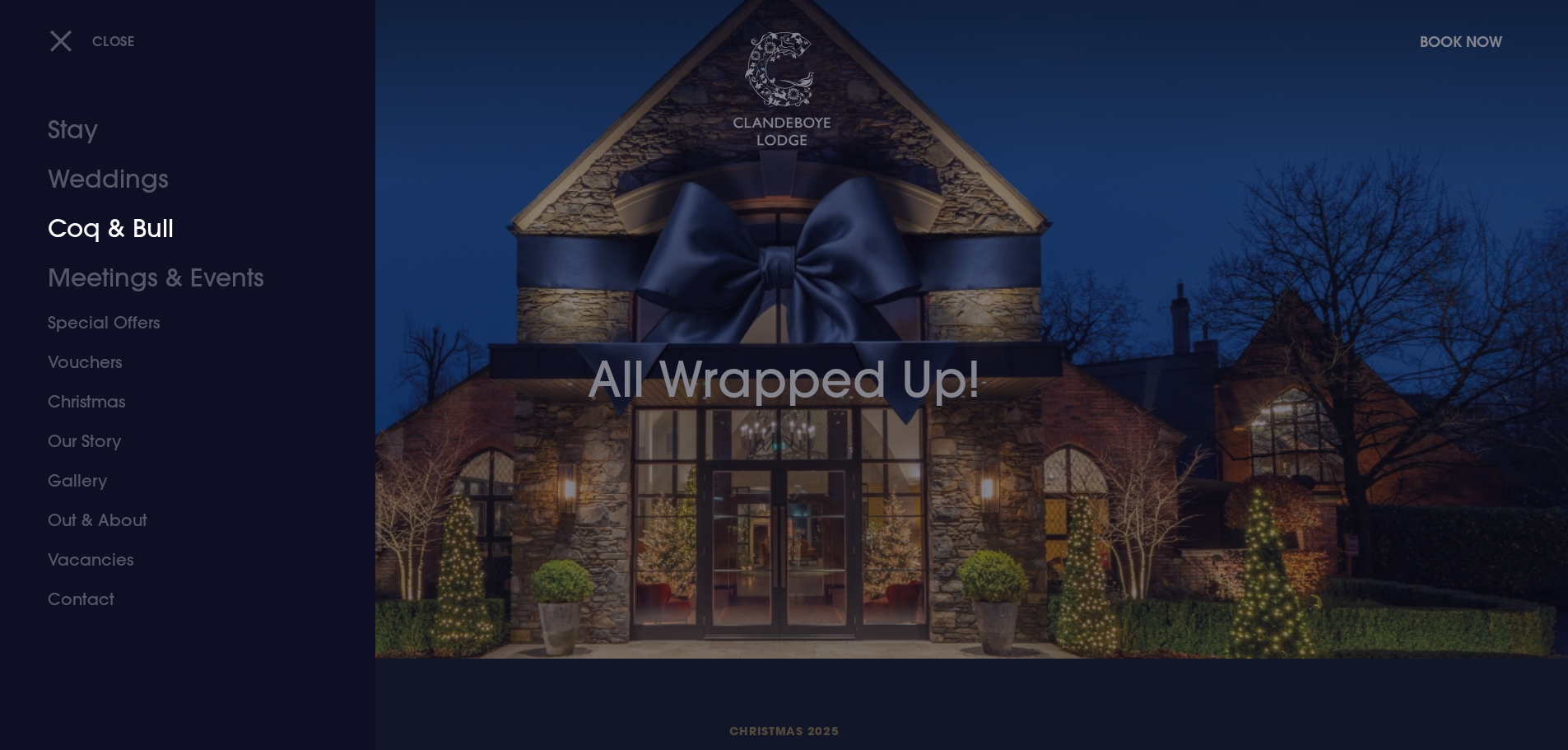
click at [115, 228] on link "Coq & Bull" at bounding box center [178, 229] width 260 height 50
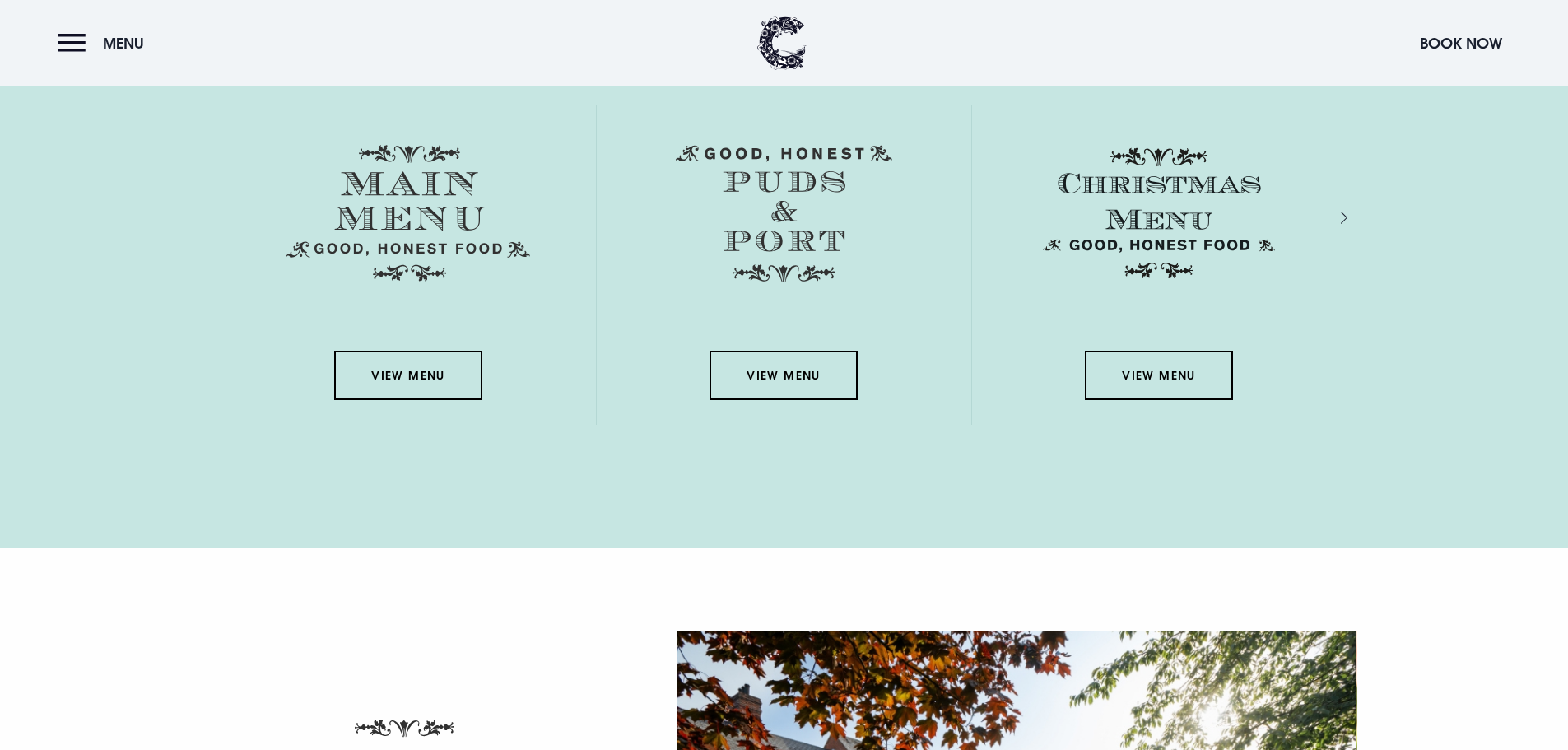
scroll to position [2471, 0]
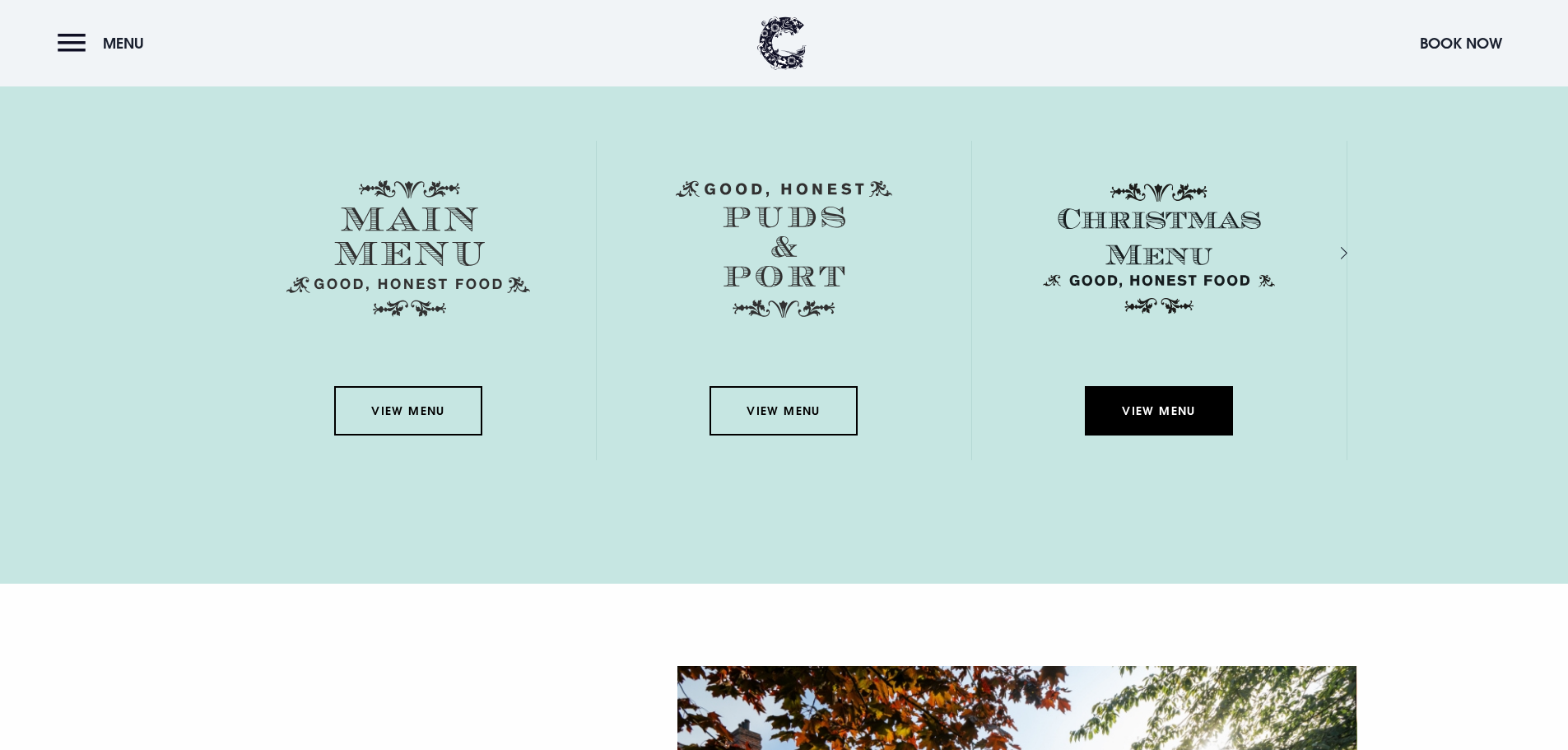
click at [1206, 417] on link "View Menu" at bounding box center [1159, 411] width 148 height 50
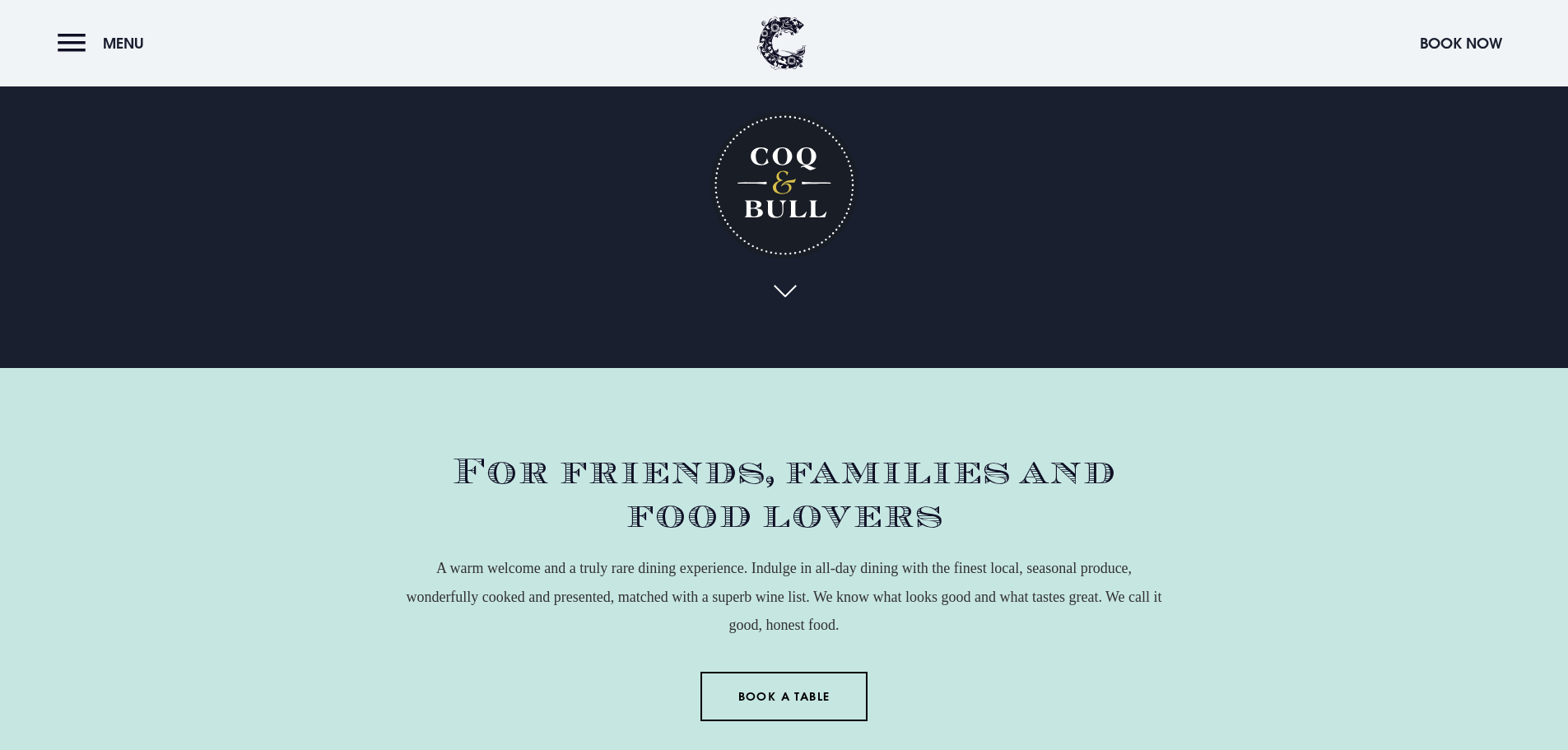
scroll to position [0, 0]
